Goal: Task Accomplishment & Management: Manage account settings

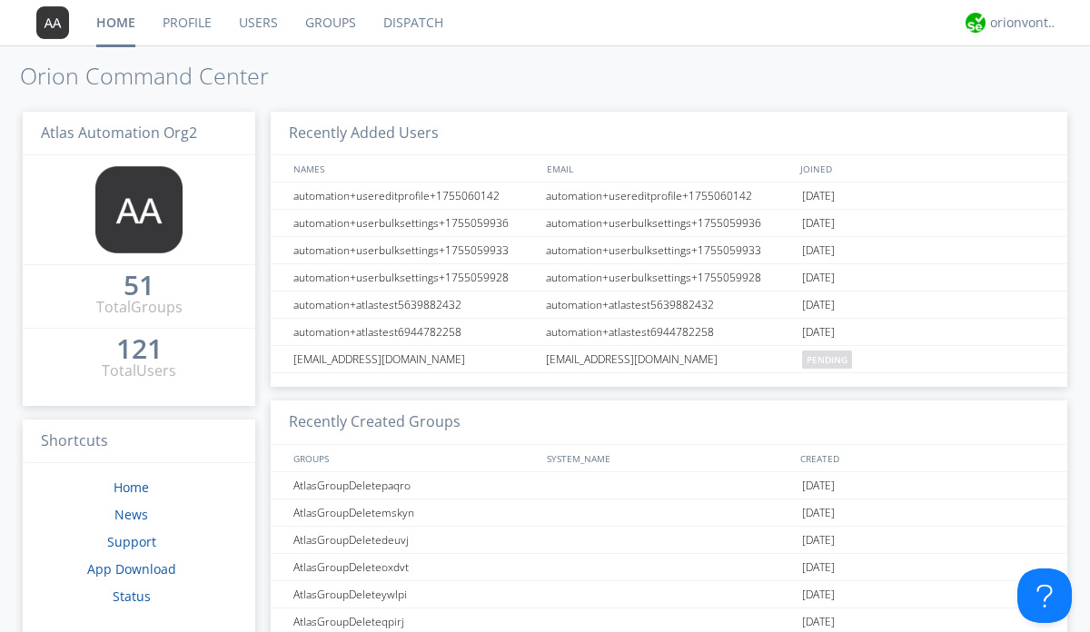
click at [257, 23] on link "Users" at bounding box center [258, 22] width 66 height 45
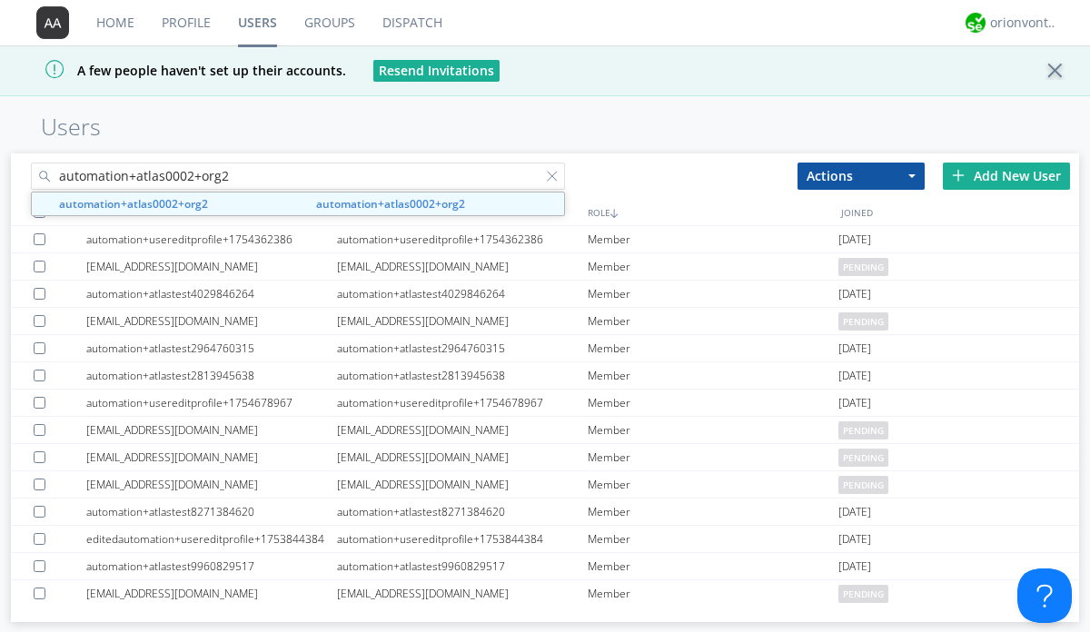
type input "automation+atlas0002+org2"
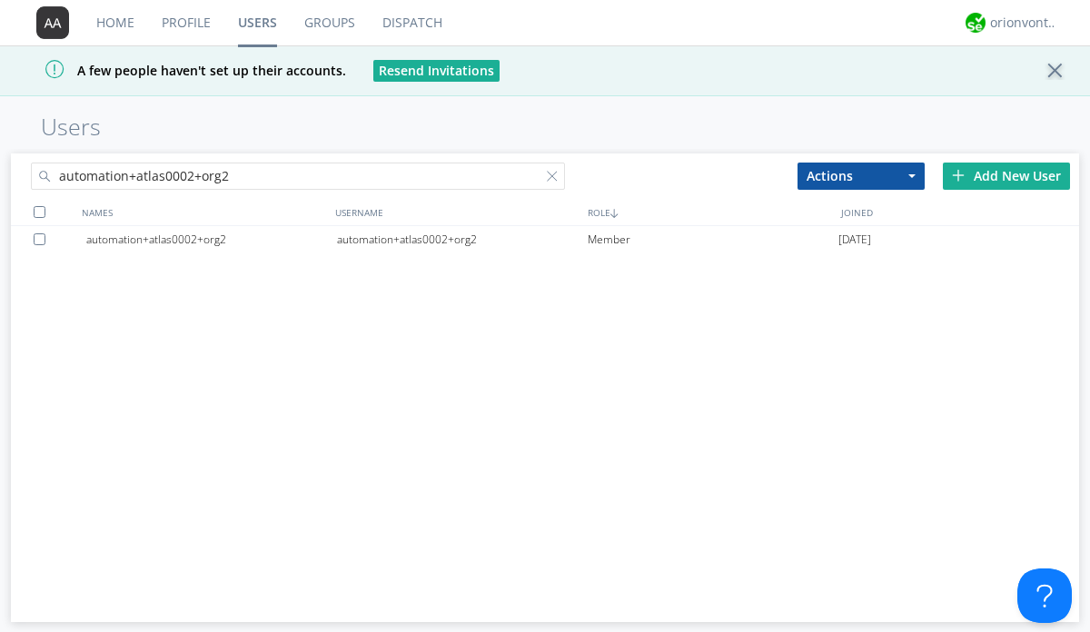
click at [461, 239] on div "automation+atlas0002+org2" at bounding box center [462, 239] width 251 height 27
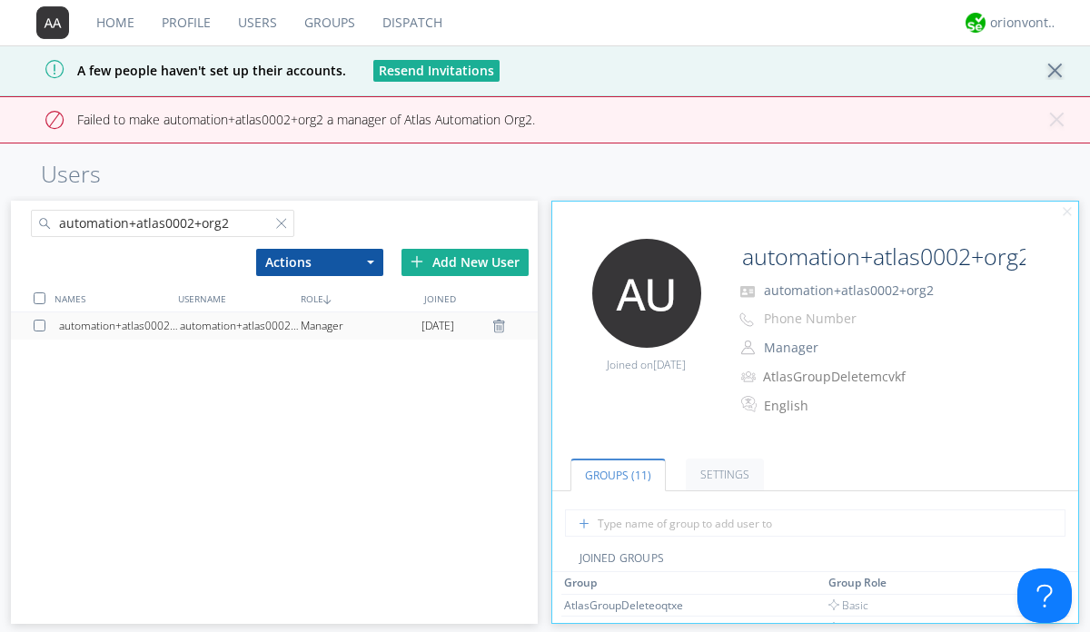
click at [848, 348] on button "Manager" at bounding box center [849, 347] width 182 height 25
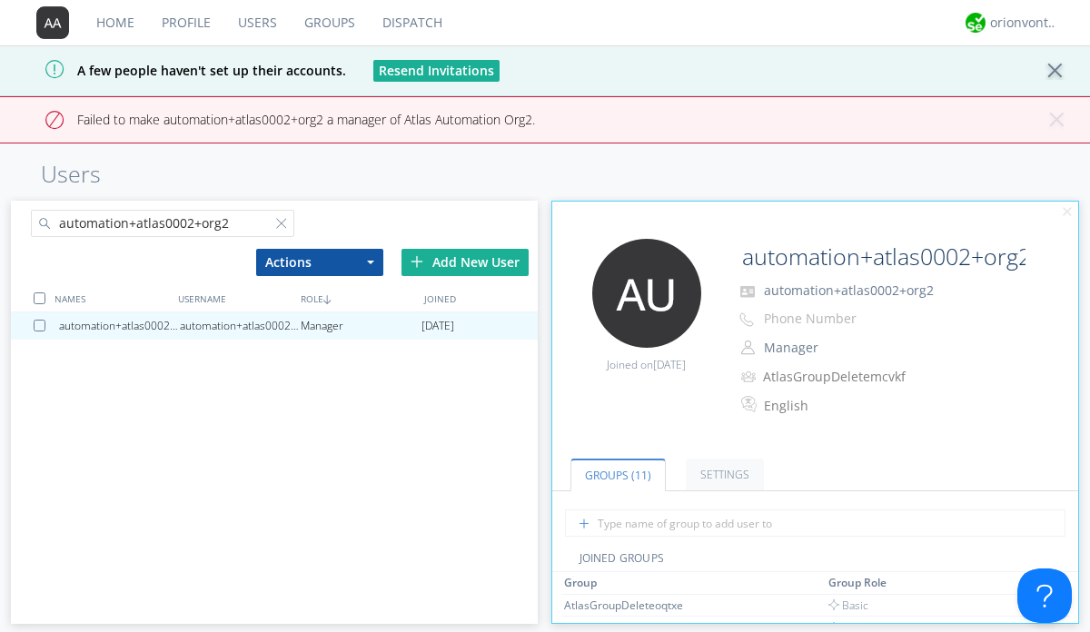
click at [0, 0] on link "Basic User" at bounding box center [0, 0] width 0 height 0
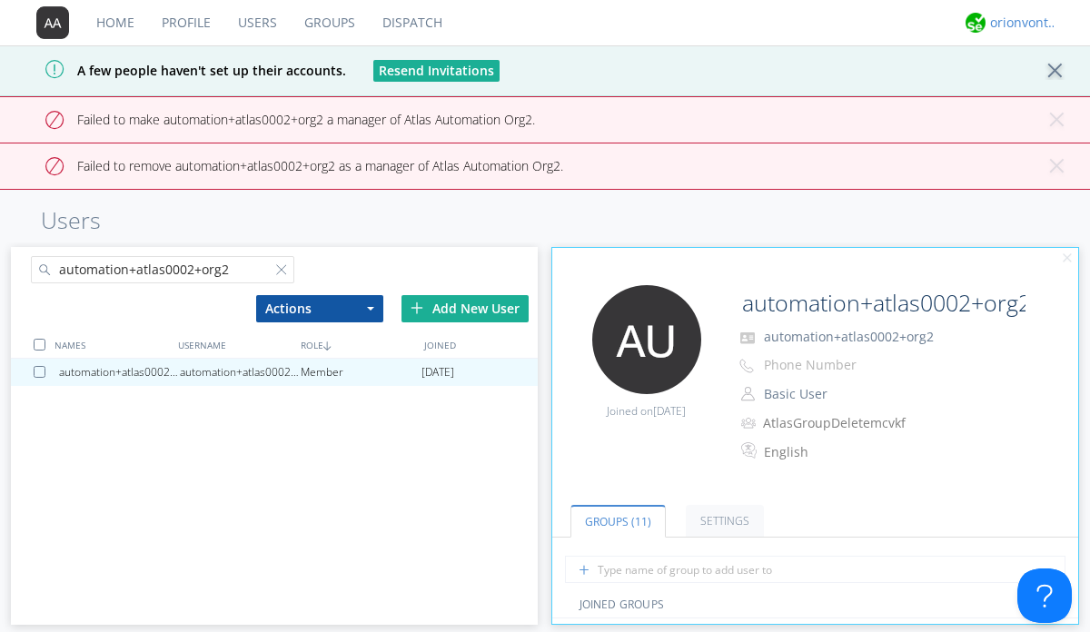
click at [1019, 23] on div "orionvontas+atlas+automation+org2" at bounding box center [1024, 23] width 68 height 18
